Goal: Information Seeking & Learning: Learn about a topic

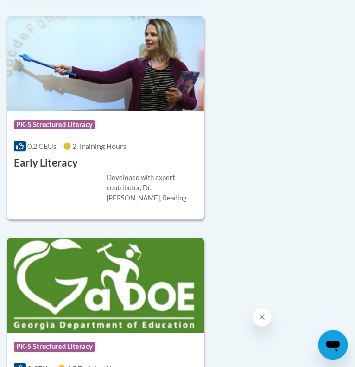
scroll to position [862, 0]
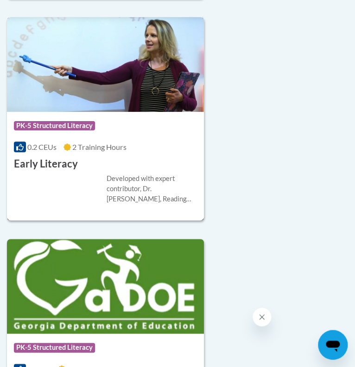
click at [58, 157] on h3 "Early Literacy" at bounding box center [46, 164] width 64 height 14
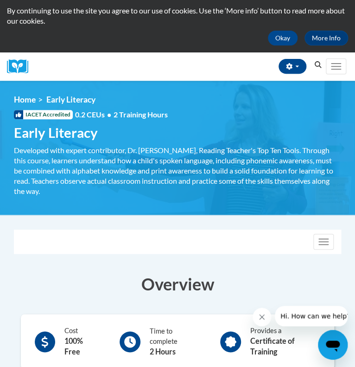
scroll to position [48, 0]
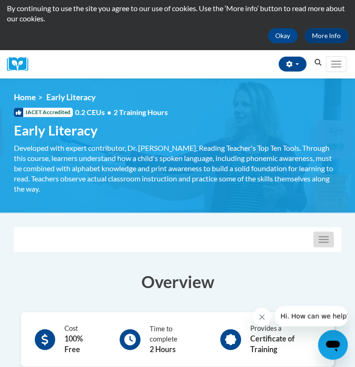
click at [327, 242] on button "Toggle navigation" at bounding box center [323, 239] width 20 height 16
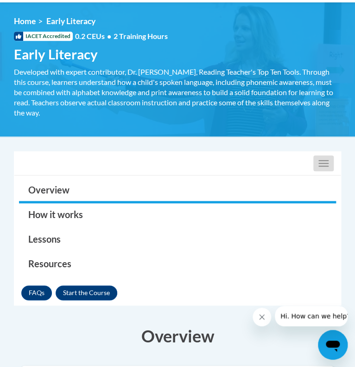
scroll to position [124, 0]
click at [102, 292] on button "Enroll" at bounding box center [87, 292] width 62 height 15
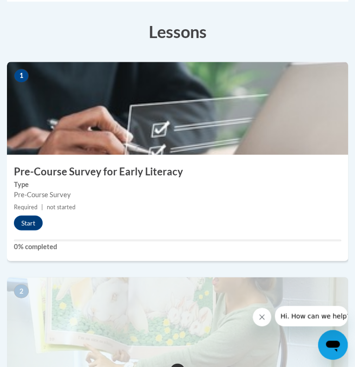
scroll to position [257, 0]
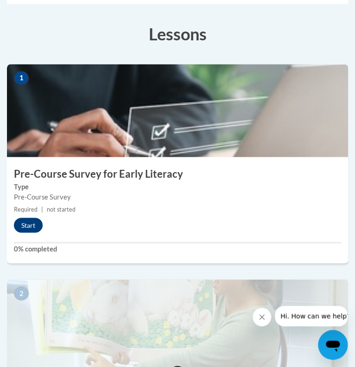
click at [34, 221] on button "Start" at bounding box center [28, 224] width 29 height 15
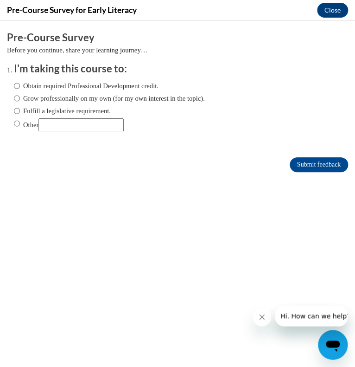
scroll to position [0, 0]
click at [20, 112] on label "Fulfill a legislative requirement." at bounding box center [62, 111] width 97 height 10
click at [20, 112] on input "Fulfill a legislative requirement." at bounding box center [17, 111] width 6 height 10
radio input "true"
click at [301, 162] on input "Submit feedback" at bounding box center [319, 164] width 58 height 15
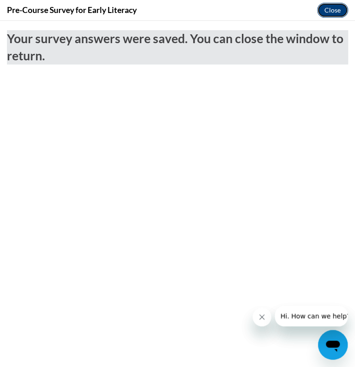
click at [321, 12] on button "Close" at bounding box center [332, 10] width 31 height 15
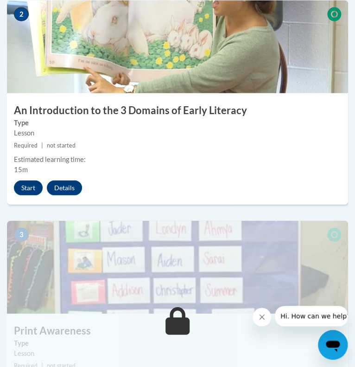
scroll to position [545, 0]
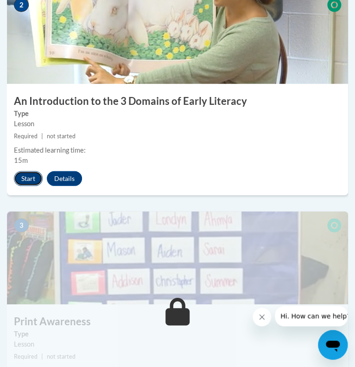
click at [32, 179] on button "Start" at bounding box center [28, 178] width 29 height 15
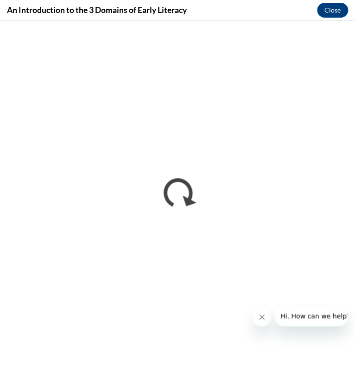
scroll to position [0, 0]
click at [257, 318] on button "Close message from company" at bounding box center [262, 316] width 19 height 19
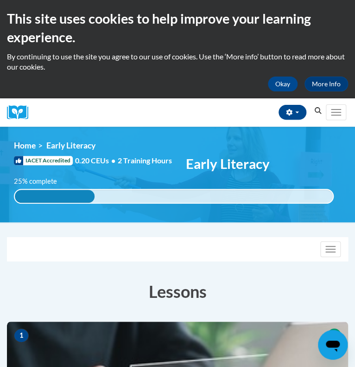
click at [122, 203] on div "25% complete 0.001%" at bounding box center [174, 196] width 320 height 15
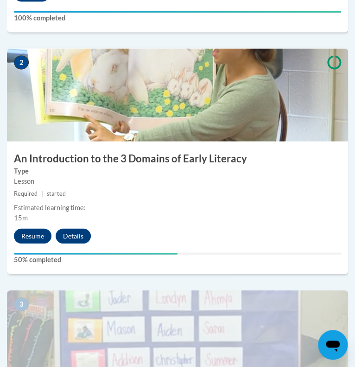
scroll to position [504, 0]
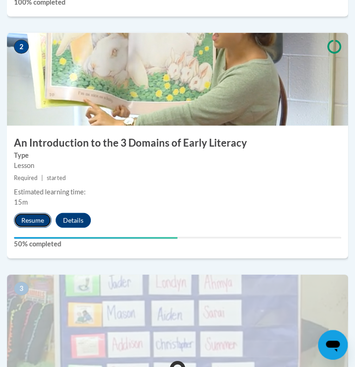
click at [41, 219] on button "Resume" at bounding box center [33, 220] width 38 height 15
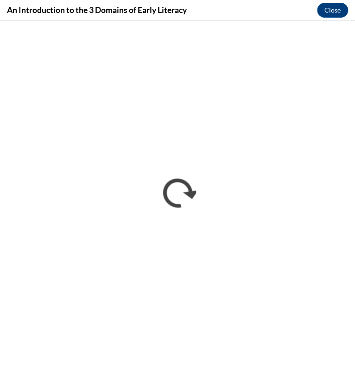
scroll to position [0, 0]
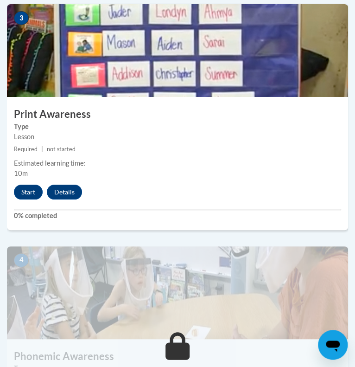
scroll to position [774, 0]
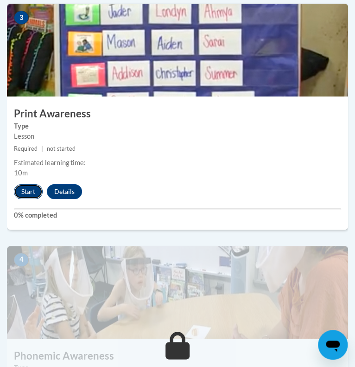
click at [24, 190] on button "Start" at bounding box center [28, 191] width 29 height 15
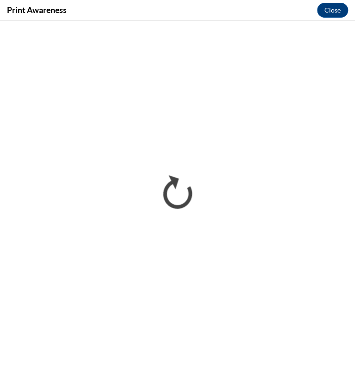
scroll to position [0, 0]
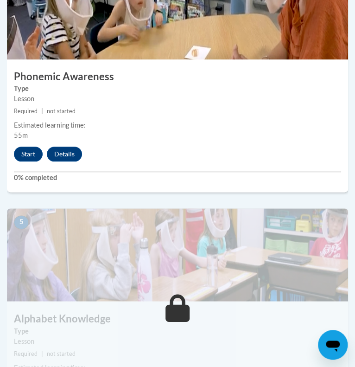
scroll to position [1055, 0]
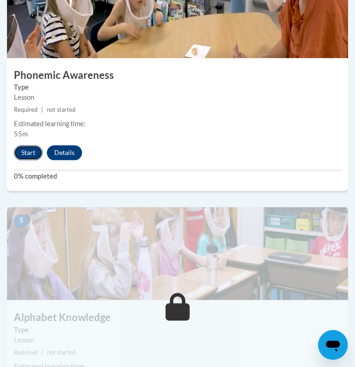
click at [26, 149] on button "Start" at bounding box center [28, 152] width 29 height 15
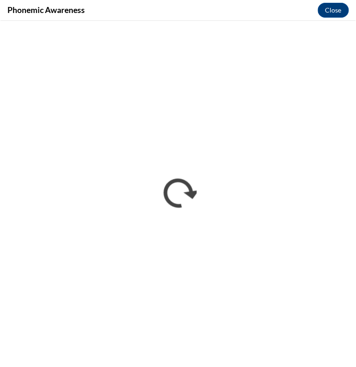
scroll to position [0, 0]
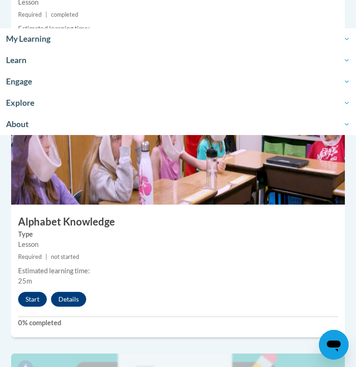
scroll to position [1150, 0]
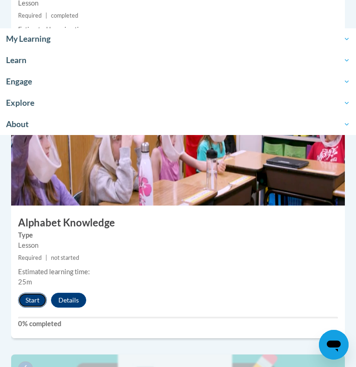
click at [39, 297] on button "Start" at bounding box center [32, 300] width 29 height 15
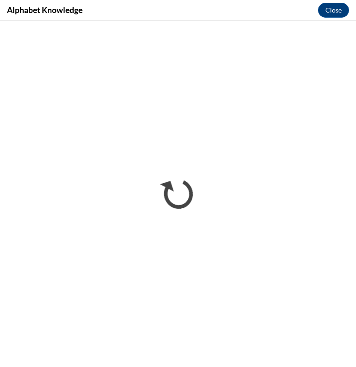
scroll to position [0, 0]
click at [330, 12] on button "Close" at bounding box center [333, 10] width 31 height 15
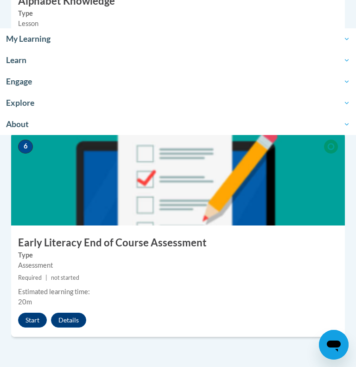
scroll to position [1377, 0]
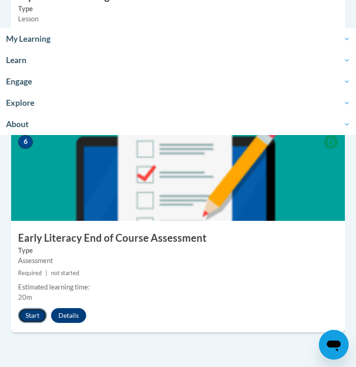
click at [40, 317] on button "Start" at bounding box center [32, 315] width 29 height 15
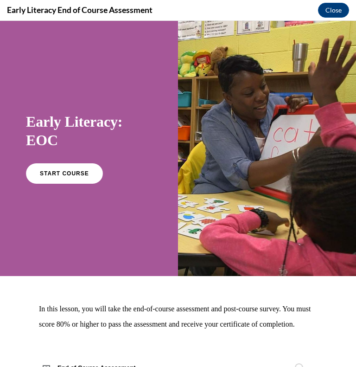
scroll to position [0, 0]
click at [77, 175] on span "START COURSE" at bounding box center [63, 173] width 51 height 7
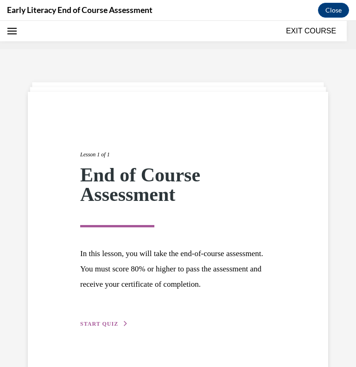
scroll to position [29, 0]
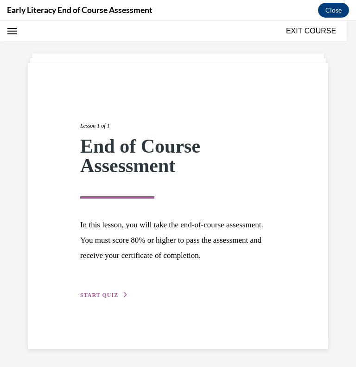
click at [109, 292] on span "START QUIZ" at bounding box center [99, 295] width 38 height 6
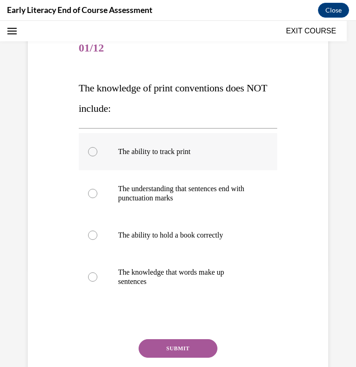
scroll to position [99, 0]
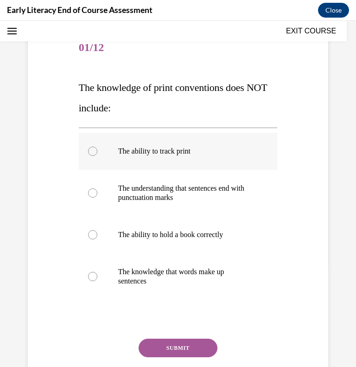
click at [203, 233] on p "The ability to hold a book correctly" at bounding box center [186, 234] width 136 height 9
click at [192, 345] on button "SUBMIT" at bounding box center [178, 348] width 79 height 19
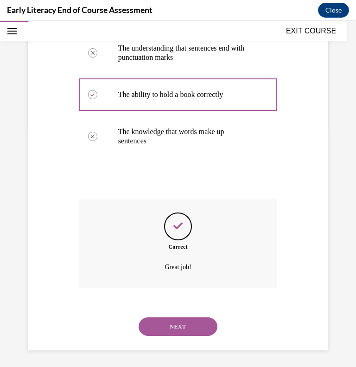
scroll to position [240, 0]
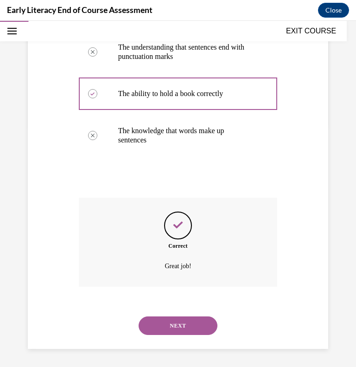
click at [185, 330] on button "NEXT" at bounding box center [178, 325] width 79 height 19
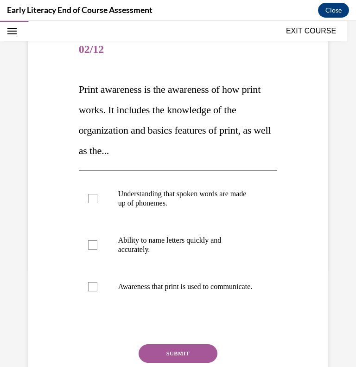
scroll to position [100, 0]
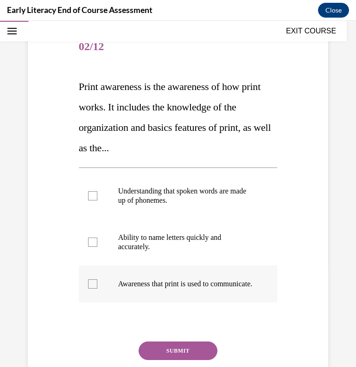
click at [206, 287] on p "Awareness that print is used to communicate." at bounding box center [186, 283] width 136 height 9
click at [186, 358] on button "SUBMIT" at bounding box center [178, 350] width 79 height 19
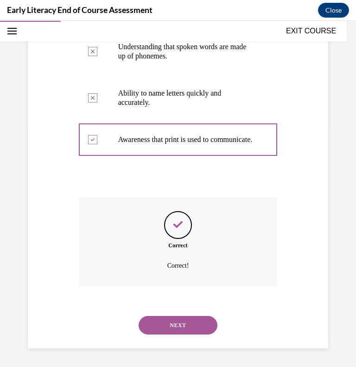
scroll to position [253, 0]
click at [171, 328] on button "NEXT" at bounding box center [178, 325] width 79 height 19
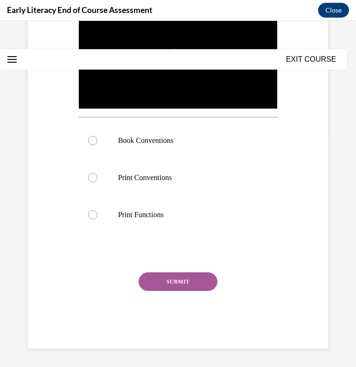
scroll to position [0, 0]
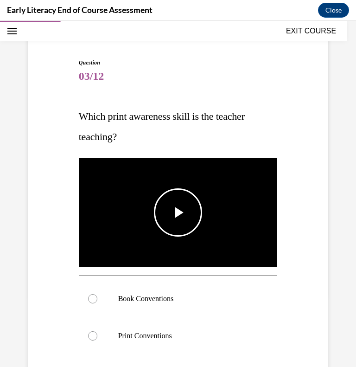
click at [178, 212] on span "Video player" at bounding box center [178, 212] width 0 height 0
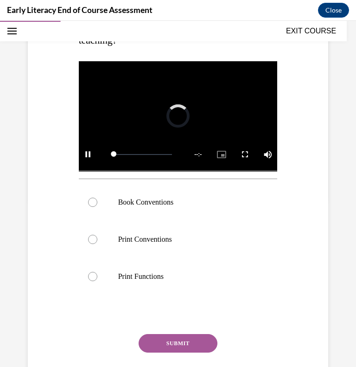
scroll to position [169, 0]
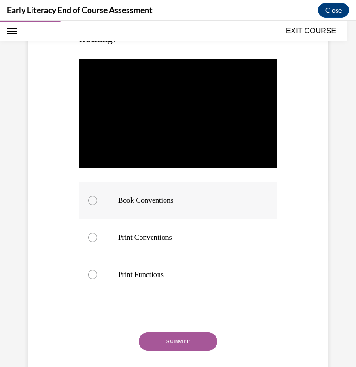
click at [198, 198] on p "Book Conventions" at bounding box center [186, 200] width 136 height 9
click at [204, 336] on button "SUBMIT" at bounding box center [178, 341] width 79 height 19
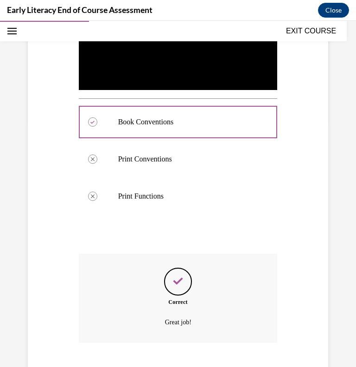
scroll to position [303, 0]
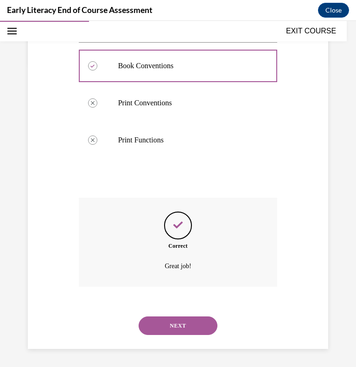
click at [196, 324] on button "NEXT" at bounding box center [178, 325] width 79 height 19
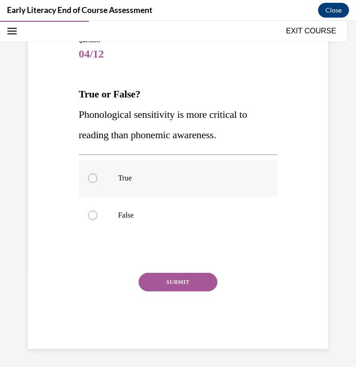
click at [189, 190] on div at bounding box center [178, 178] width 199 height 37
click at [190, 282] on button "SUBMIT" at bounding box center [178, 282] width 79 height 19
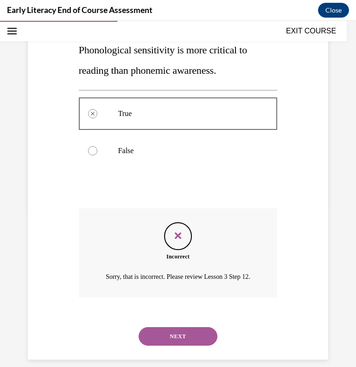
scroll to position [168, 0]
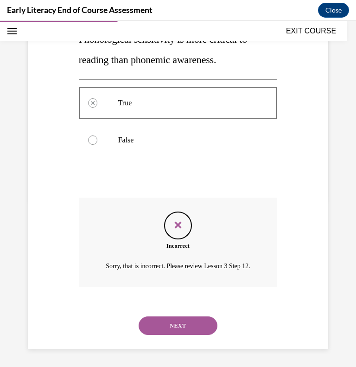
click at [186, 325] on button "NEXT" at bounding box center [178, 325] width 79 height 19
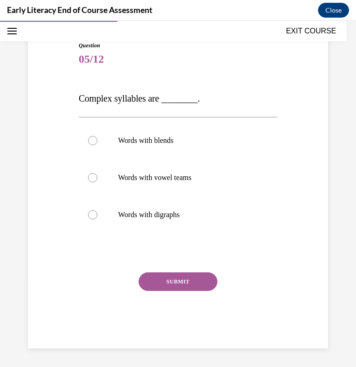
scroll to position [87, 0]
click at [214, 148] on div at bounding box center [178, 140] width 199 height 37
click at [195, 281] on button "SUBMIT" at bounding box center [178, 282] width 79 height 19
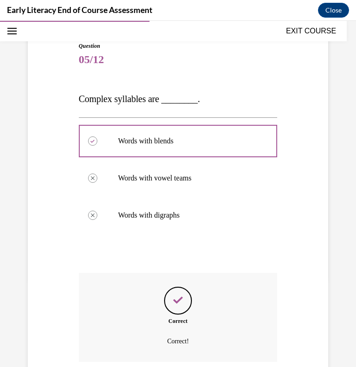
scroll to position [162, 0]
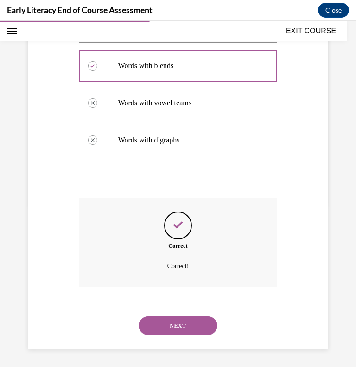
click at [190, 325] on button "NEXT" at bounding box center [178, 325] width 79 height 19
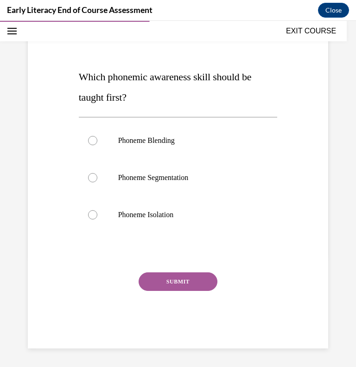
scroll to position [103, 0]
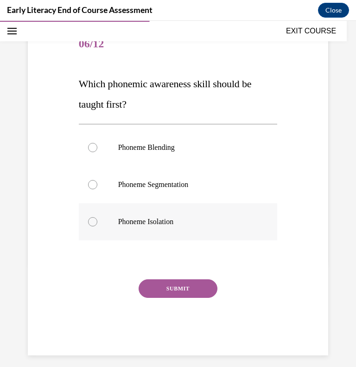
click at [220, 214] on div at bounding box center [178, 221] width 199 height 37
click at [190, 289] on button "SUBMIT" at bounding box center [178, 288] width 79 height 19
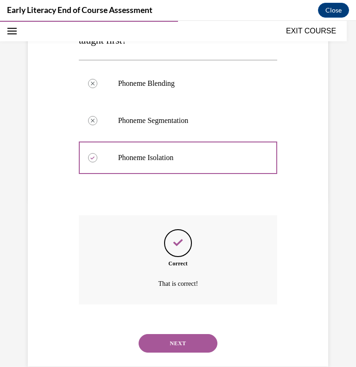
scroll to position [185, 0]
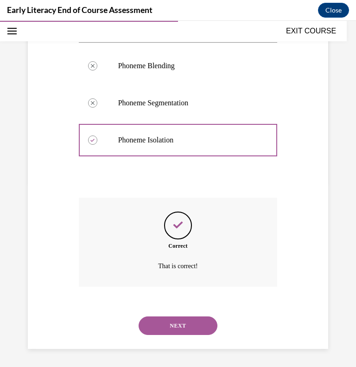
click at [179, 326] on button "NEXT" at bounding box center [178, 325] width 79 height 19
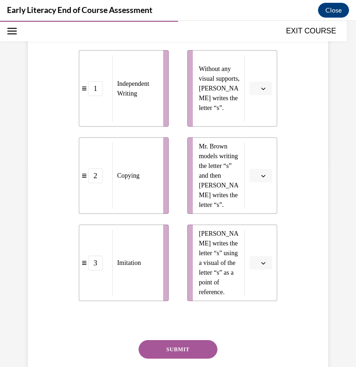
scroll to position [181, 0]
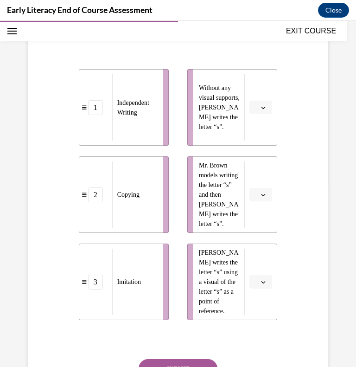
click at [263, 108] on icon "button" at bounding box center [263, 107] width 5 height 5
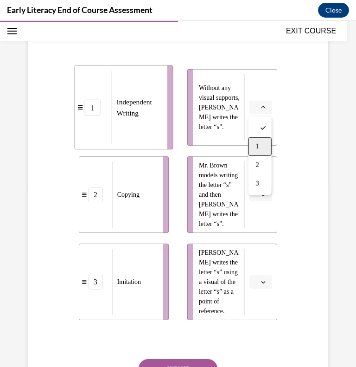
click at [259, 144] on span "1" at bounding box center [257, 146] width 3 height 7
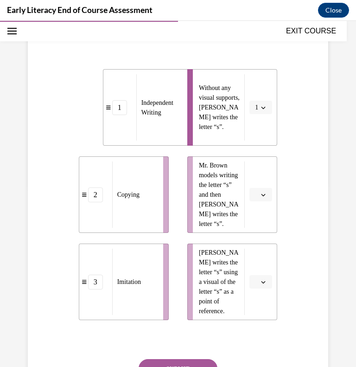
click at [267, 196] on button "button" at bounding box center [260, 195] width 23 height 14
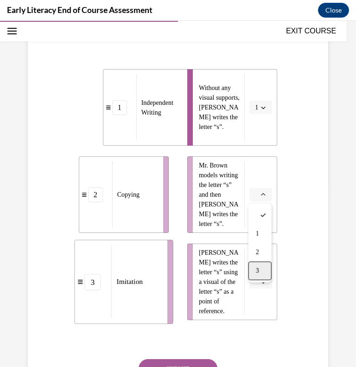
click at [262, 272] on div "3" at bounding box center [260, 271] width 23 height 19
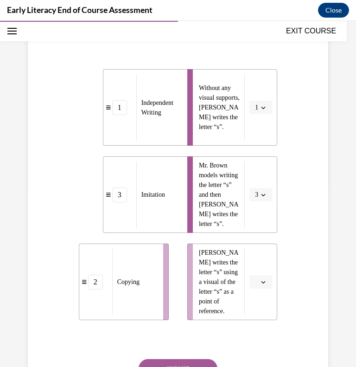
click at [265, 281] on icon "button" at bounding box center [264, 282] width 4 height 2
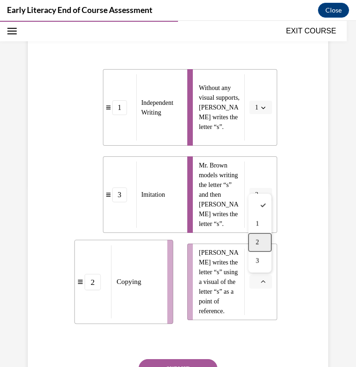
click at [264, 249] on div "2" at bounding box center [260, 242] width 23 height 19
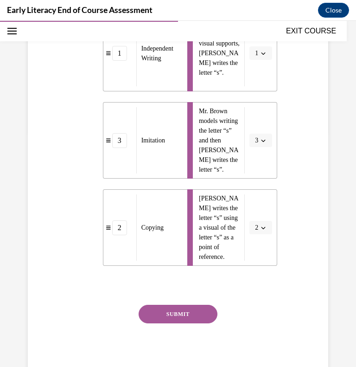
click at [194, 318] on button "SUBMIT" at bounding box center [178, 314] width 79 height 19
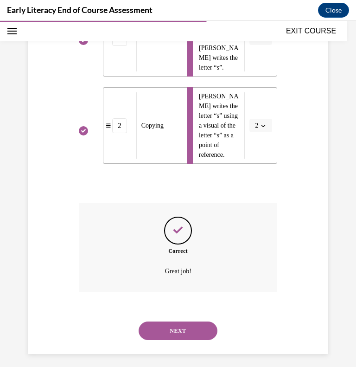
scroll to position [342, 0]
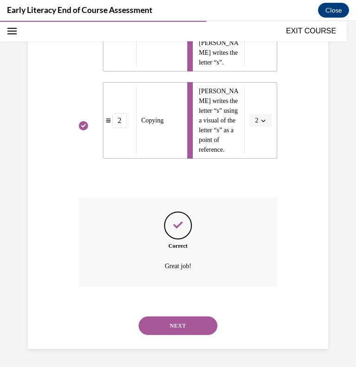
click at [192, 325] on button "NEXT" at bounding box center [178, 325] width 79 height 19
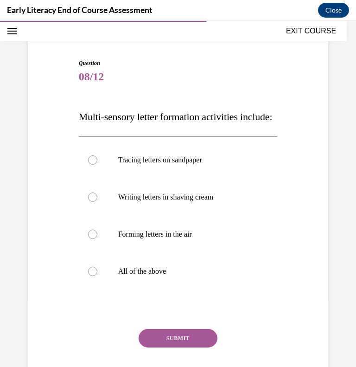
scroll to position [70, 0]
click at [193, 289] on div at bounding box center [178, 270] width 199 height 37
click at [192, 347] on button "SUBMIT" at bounding box center [178, 337] width 79 height 19
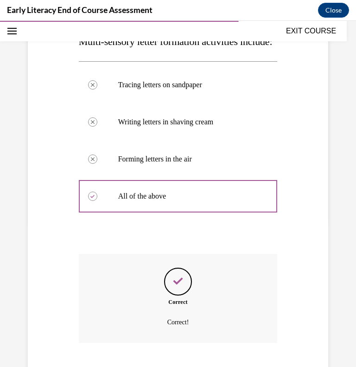
scroll to position [222, 0]
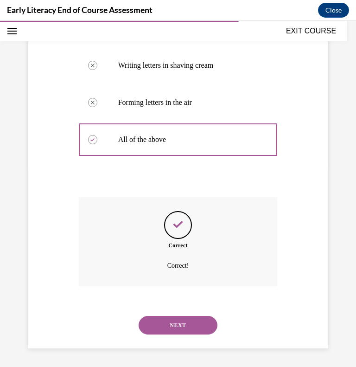
click at [157, 323] on button "NEXT" at bounding box center [178, 325] width 79 height 19
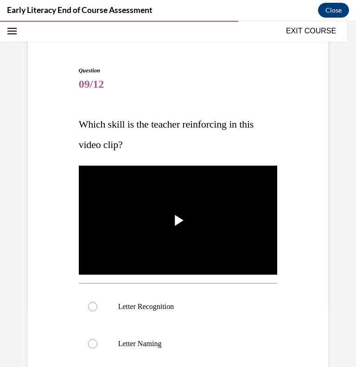
scroll to position [70, 0]
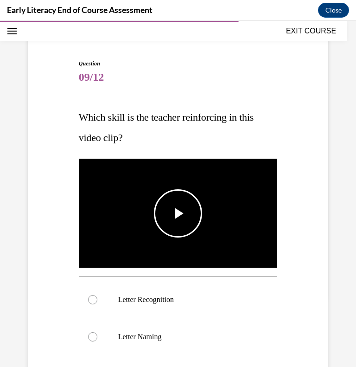
click at [178, 213] on span "Video player" at bounding box center [178, 213] width 0 height 0
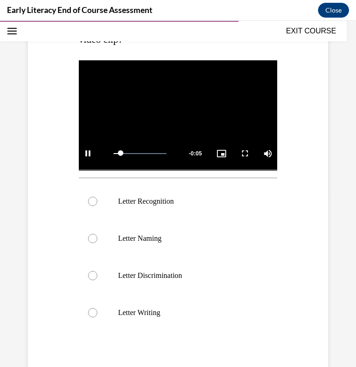
scroll to position [168, 0]
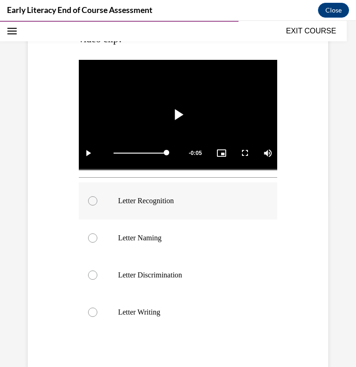
click at [180, 196] on p "Letter Recognition" at bounding box center [186, 200] width 136 height 9
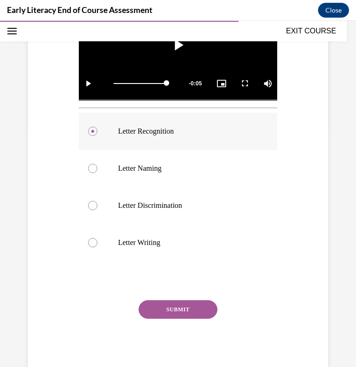
scroll to position [265, 0]
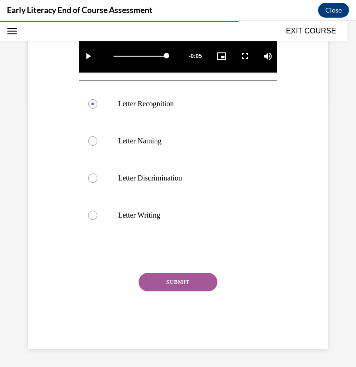
click at [180, 277] on button "SUBMIT" at bounding box center [178, 282] width 79 height 19
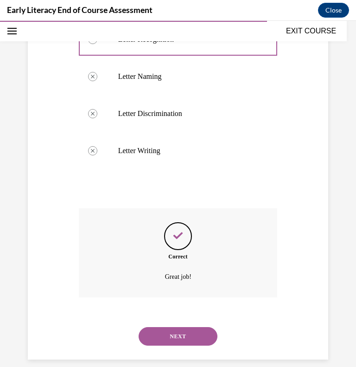
scroll to position [340, 0]
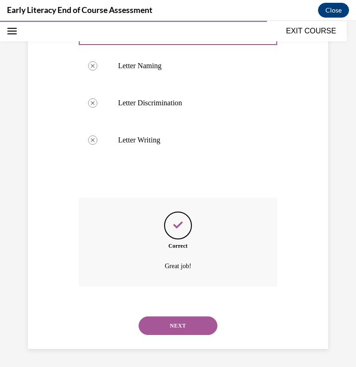
click at [183, 323] on button "NEXT" at bounding box center [178, 325] width 79 height 19
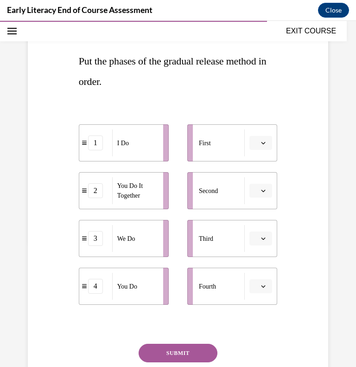
scroll to position [128, 0]
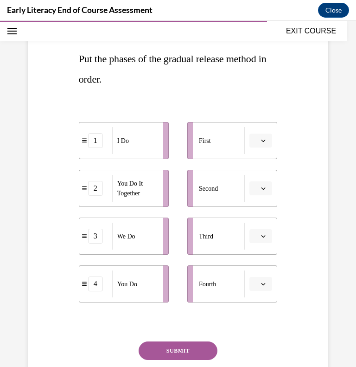
click at [262, 141] on icon "button" at bounding box center [263, 140] width 5 height 5
click at [257, 181] on span "1" at bounding box center [257, 179] width 3 height 7
click at [268, 186] on button "button" at bounding box center [260, 188] width 23 height 14
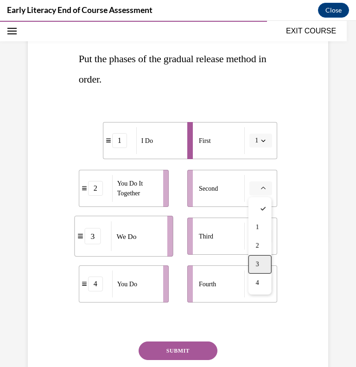
click at [259, 258] on div "3" at bounding box center [260, 264] width 23 height 19
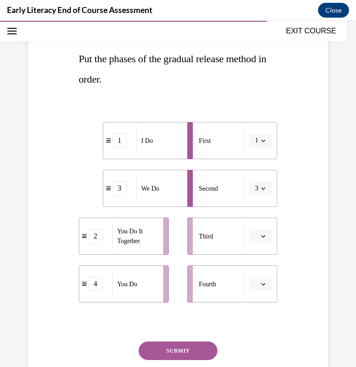
click at [266, 237] on span "button" at bounding box center [263, 236] width 6 height 6
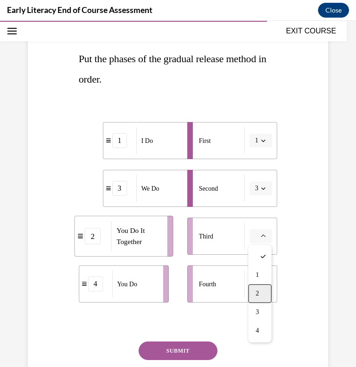
click at [268, 293] on div "2" at bounding box center [260, 293] width 23 height 19
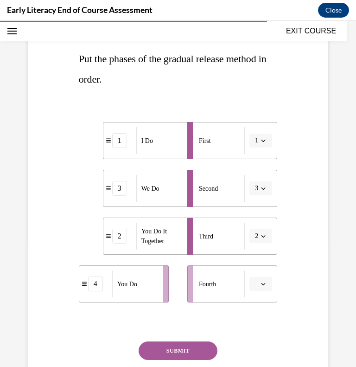
click at [266, 279] on button "button" at bounding box center [260, 284] width 23 height 14
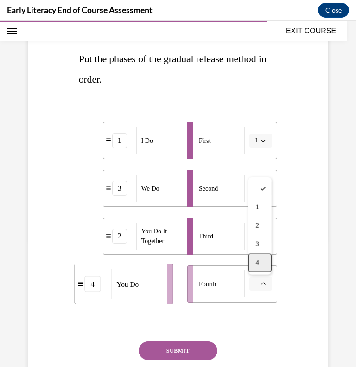
click at [262, 262] on div "4" at bounding box center [260, 263] width 23 height 19
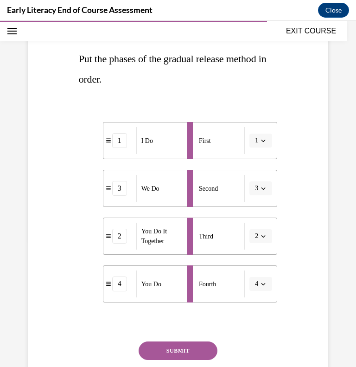
click at [195, 348] on button "SUBMIT" at bounding box center [178, 350] width 79 height 19
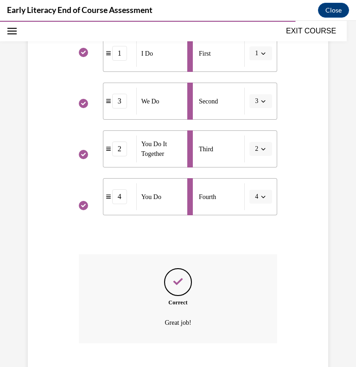
scroll to position [272, 0]
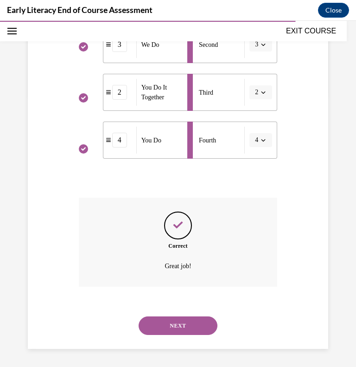
click at [181, 325] on button "NEXT" at bounding box center [178, 325] width 79 height 19
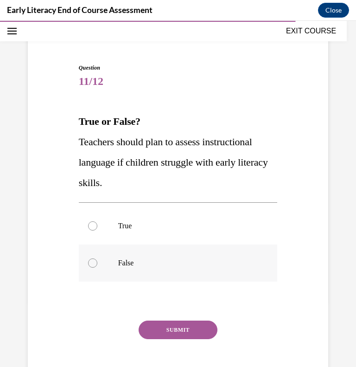
scroll to position [68, 0]
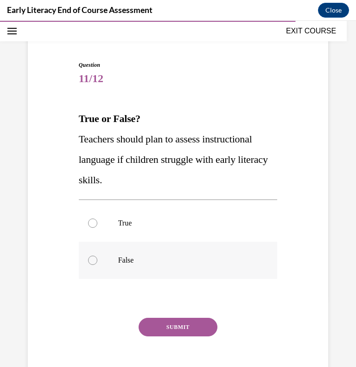
click at [175, 220] on p "True" at bounding box center [186, 222] width 136 height 9
click at [186, 330] on button "SUBMIT" at bounding box center [178, 327] width 79 height 19
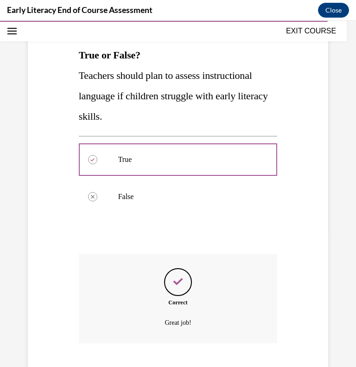
scroll to position [188, 0]
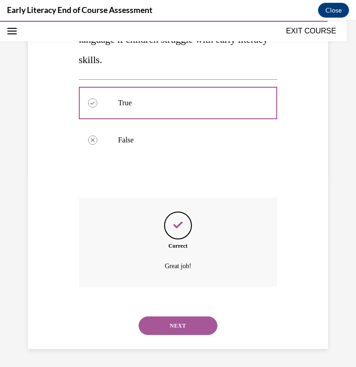
click at [183, 324] on button "NEXT" at bounding box center [178, 325] width 79 height 19
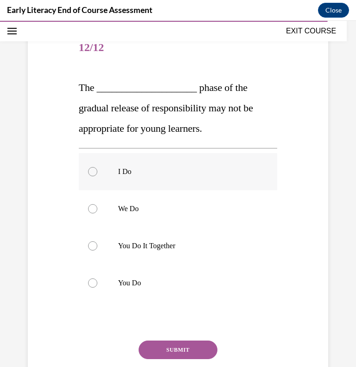
scroll to position [102, 0]
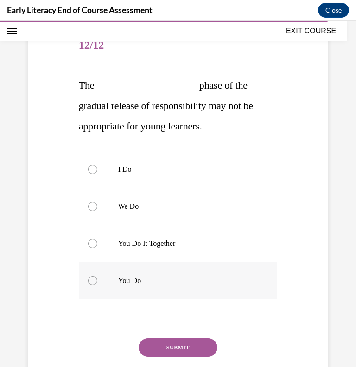
click at [187, 270] on div at bounding box center [178, 280] width 199 height 37
click at [183, 346] on button "SUBMIT" at bounding box center [178, 347] width 79 height 19
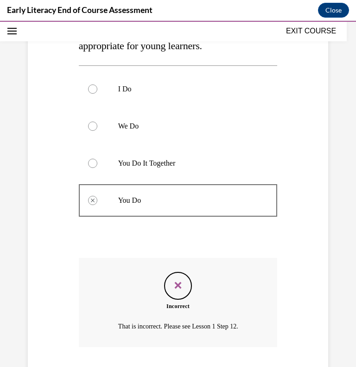
scroll to position [242, 0]
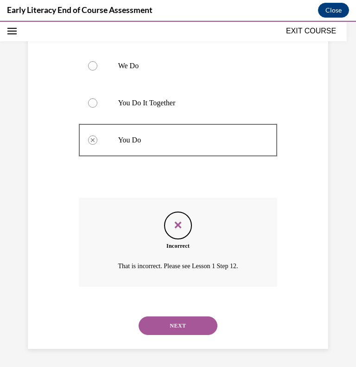
click at [188, 331] on button "NEXT" at bounding box center [178, 325] width 79 height 19
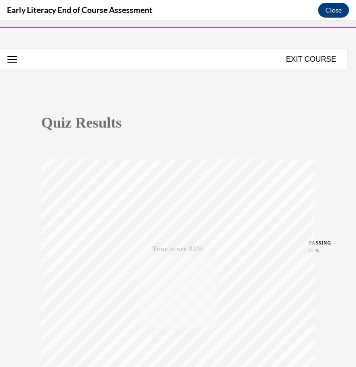
scroll to position [0, 0]
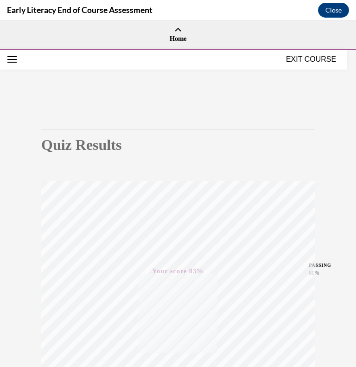
click at [319, 58] on button "EXIT COURSE" at bounding box center [311, 59] width 56 height 11
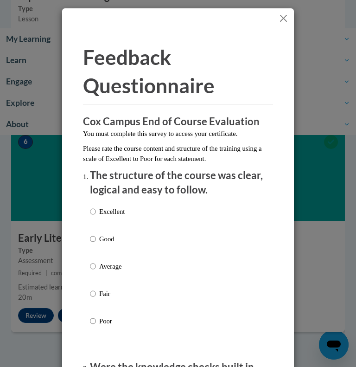
click at [288, 17] on button "Close" at bounding box center [284, 19] width 12 height 12
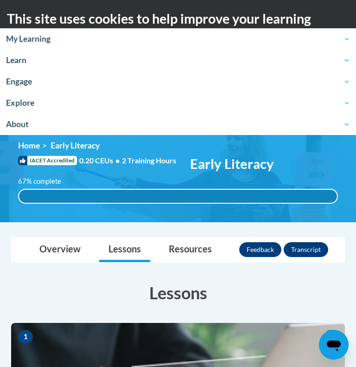
click at [301, 243] on button "Transcript" at bounding box center [306, 249] width 45 height 15
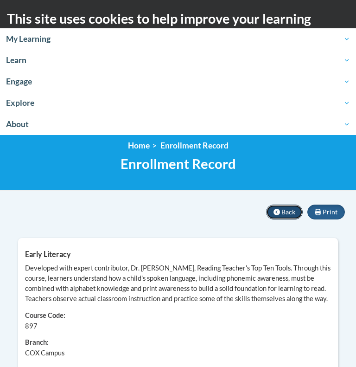
click at [284, 211] on span "Back" at bounding box center [288, 212] width 14 height 8
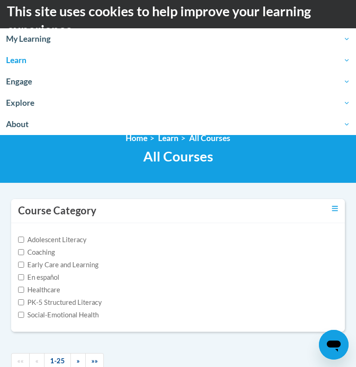
scroll to position [6, 0]
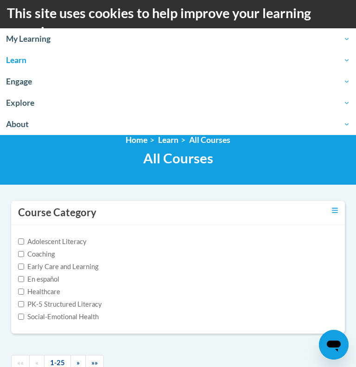
click at [56, 267] on label "Early Care and Learning" at bounding box center [58, 267] width 80 height 10
click at [24, 267] on input "Early Care and Learning" at bounding box center [21, 266] width 6 height 6
checkbox input "true"
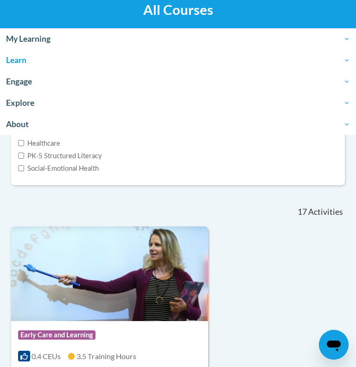
scroll to position [0, 0]
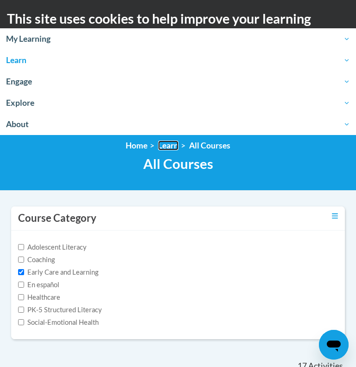
click at [162, 145] on link "Learn" at bounding box center [168, 146] width 20 height 10
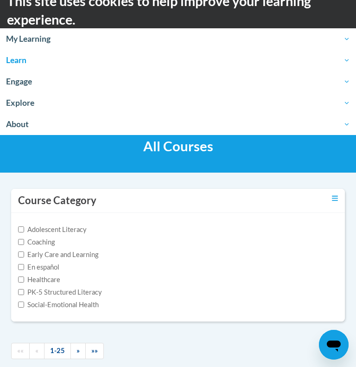
scroll to position [22, 0]
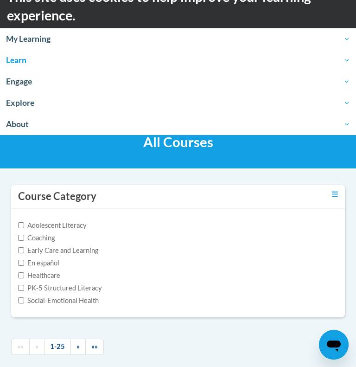
click at [75, 288] on label "PK-5 Structured Literacy" at bounding box center [60, 288] width 84 height 10
click at [24, 288] on input "PK-5 Structured Literacy" at bounding box center [21, 288] width 6 height 6
checkbox input "true"
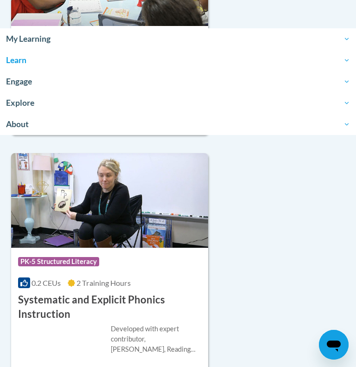
scroll to position [2280, 0]
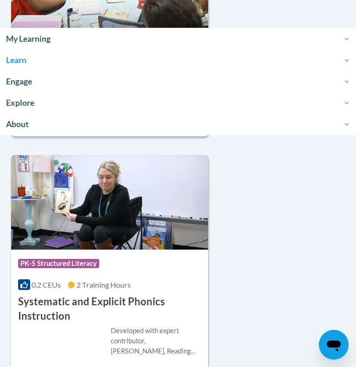
click at [70, 259] on span "PK-5 Structured Literacy" at bounding box center [58, 263] width 81 height 9
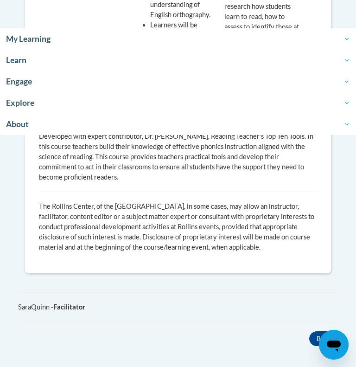
scroll to position [581, 0]
